Goal: Navigation & Orientation: Find specific page/section

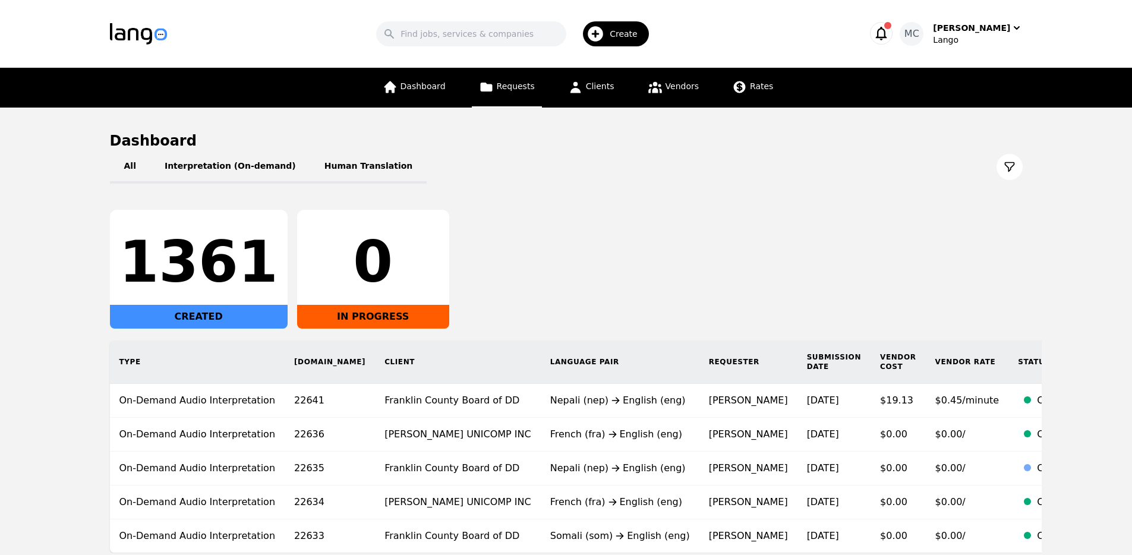
click at [516, 74] on link "Requests" at bounding box center [507, 88] width 70 height 40
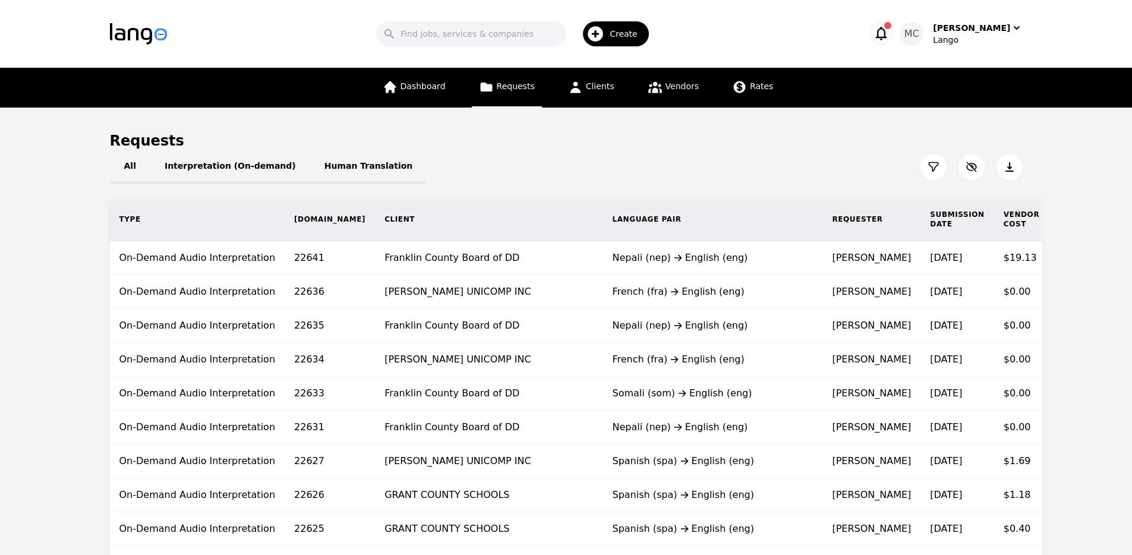
click at [621, 17] on button "Create" at bounding box center [611, 34] width 90 height 34
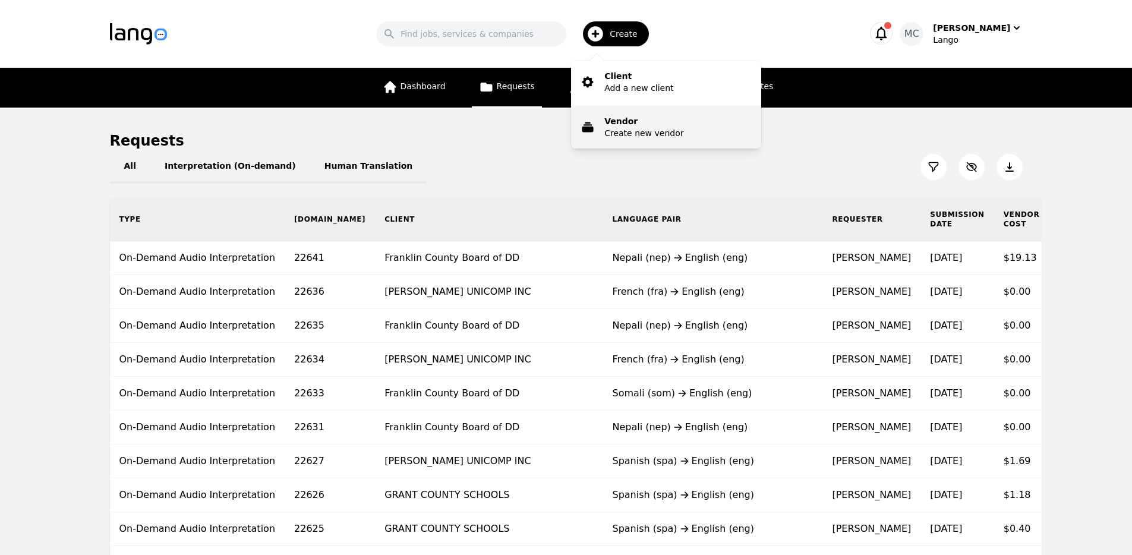
click at [611, 133] on p "Create new vendor" at bounding box center [643, 133] width 79 height 12
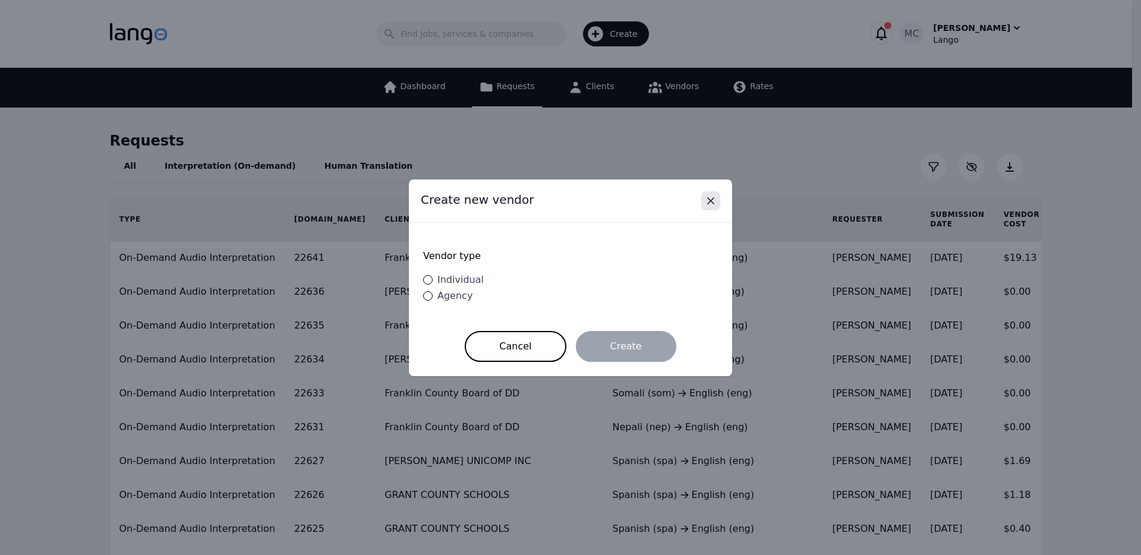
click at [703, 200] on button "Close" at bounding box center [710, 200] width 19 height 19
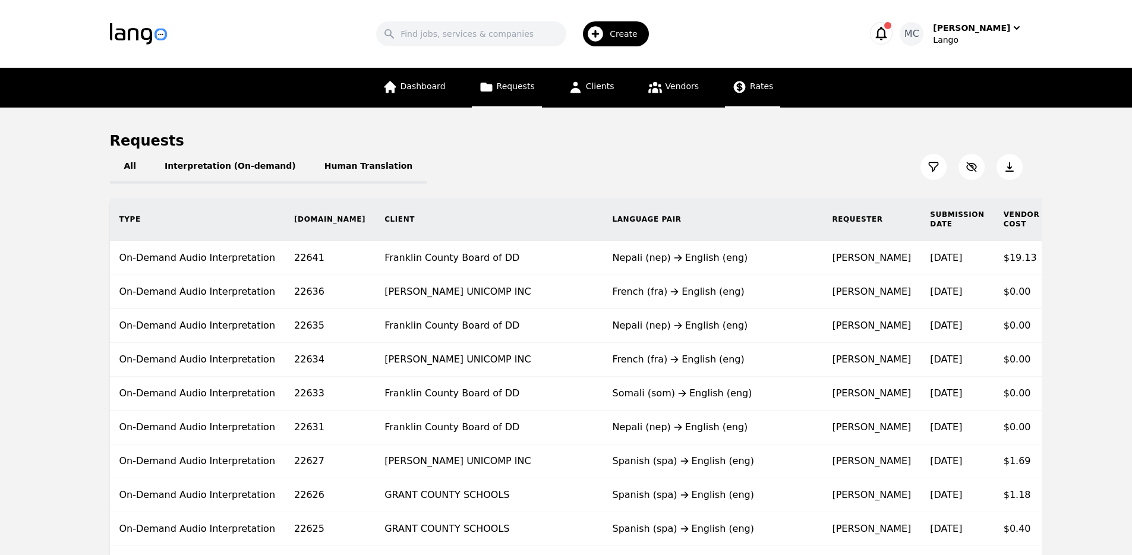
click at [755, 86] on span "Rates" at bounding box center [761, 86] width 23 height 10
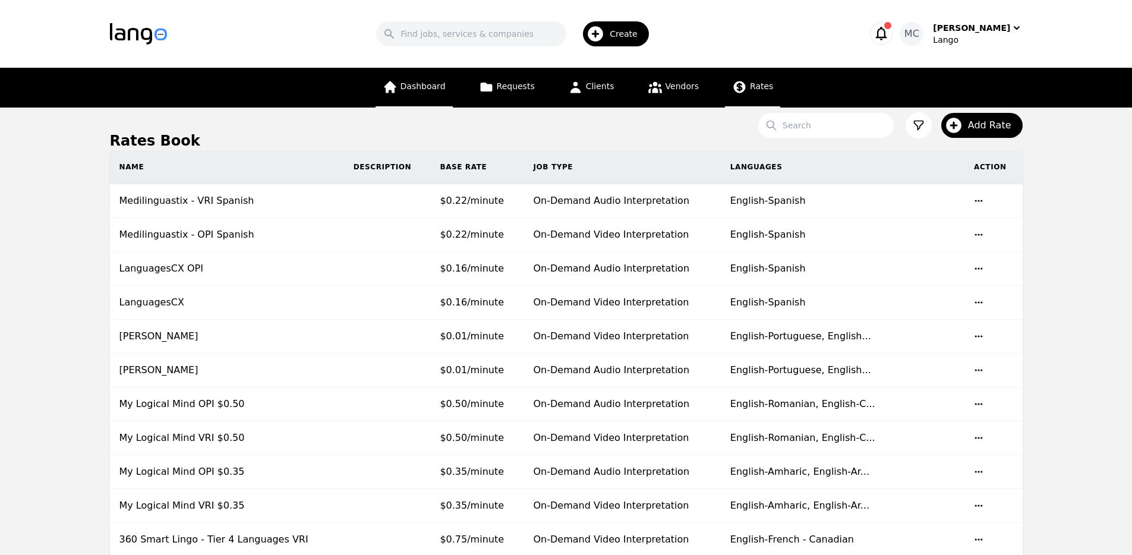
click at [413, 87] on span "Dashboard" at bounding box center [422, 86] width 45 height 10
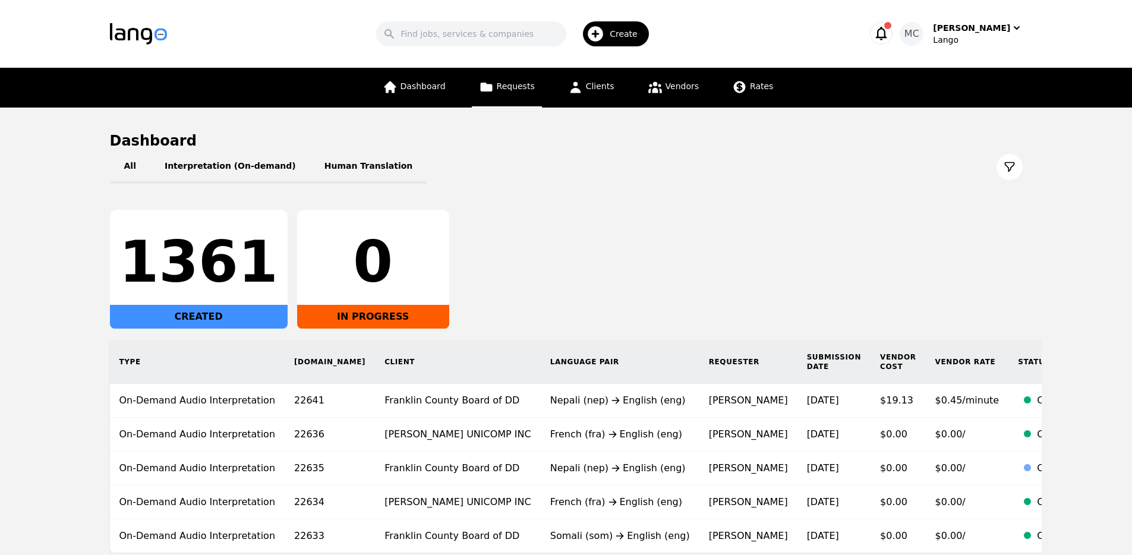
click at [505, 85] on span "Requests" at bounding box center [516, 86] width 38 height 10
